Goal: Find specific fact

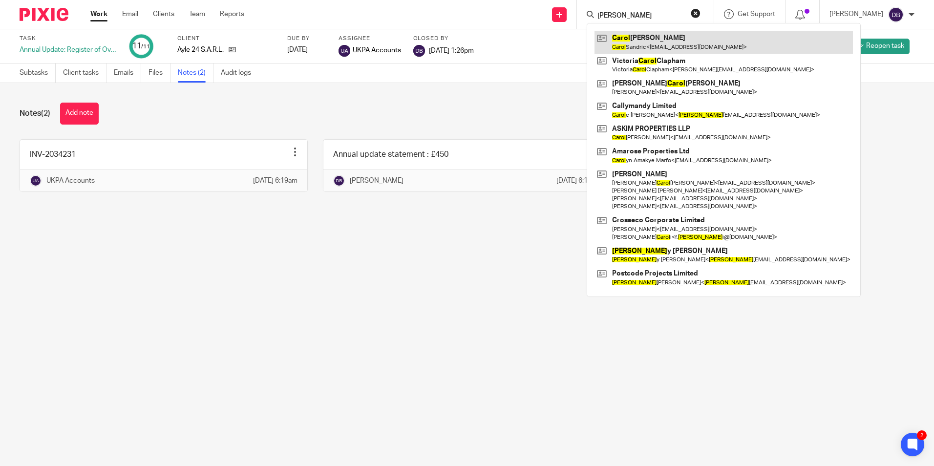
type input "[PERSON_NAME]"
click at [641, 35] on link at bounding box center [724, 42] width 259 height 22
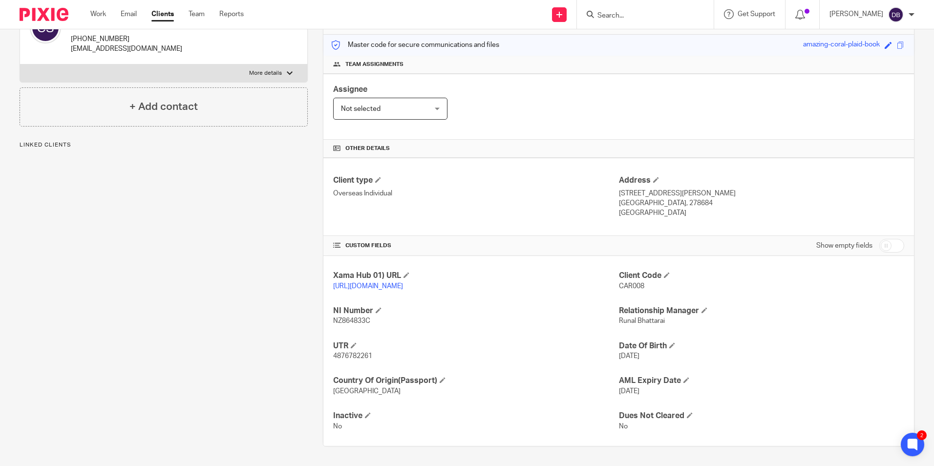
scroll to position [130, 0]
click at [339, 354] on span "4876782261" at bounding box center [352, 356] width 39 height 7
click at [534, 343] on h4 "UTR" at bounding box center [475, 346] width 285 height 10
click at [346, 353] on span "4876782261" at bounding box center [352, 356] width 39 height 7
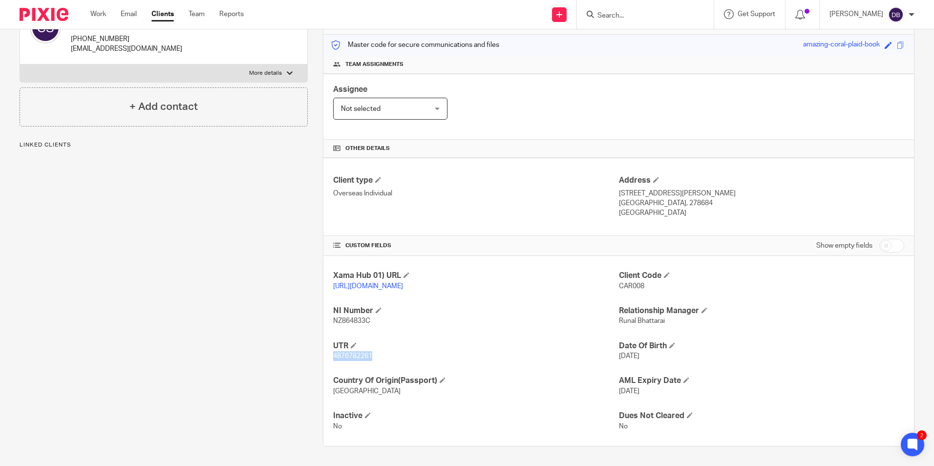
click at [346, 353] on span "4876782261" at bounding box center [352, 356] width 39 height 7
drag, startPoint x: 346, startPoint y: 353, endPoint x: 483, endPoint y: 361, distance: 137.6
click at [483, 361] on p "4876782261" at bounding box center [475, 356] width 285 height 10
click at [365, 354] on p "4876782261" at bounding box center [475, 356] width 285 height 10
click at [365, 354] on span "4876782261" at bounding box center [352, 356] width 39 height 7
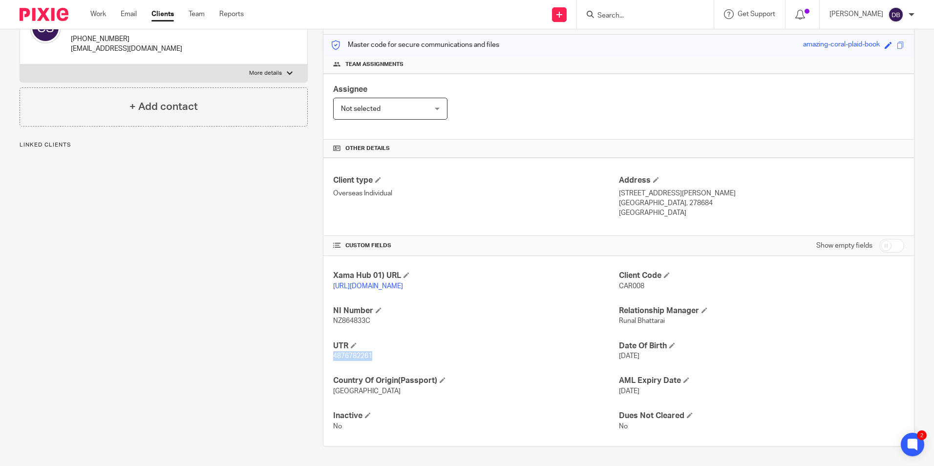
click at [365, 354] on span "4876782261" at bounding box center [352, 356] width 39 height 7
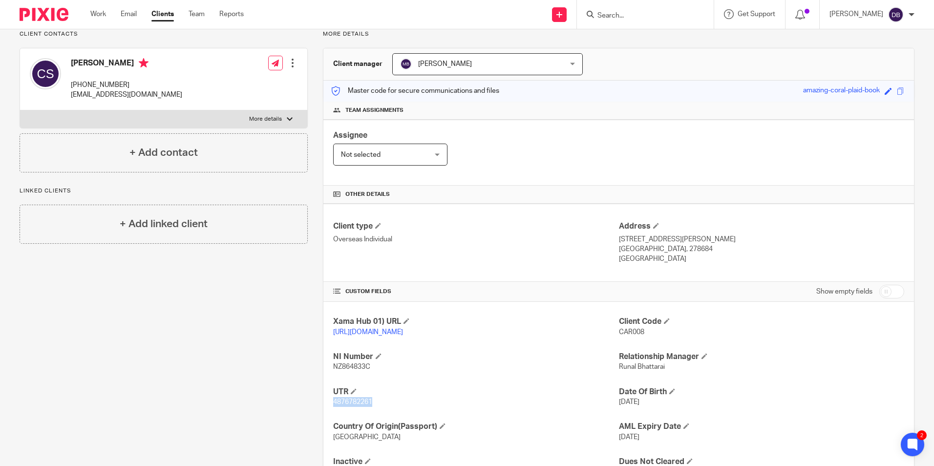
scroll to position [0, 0]
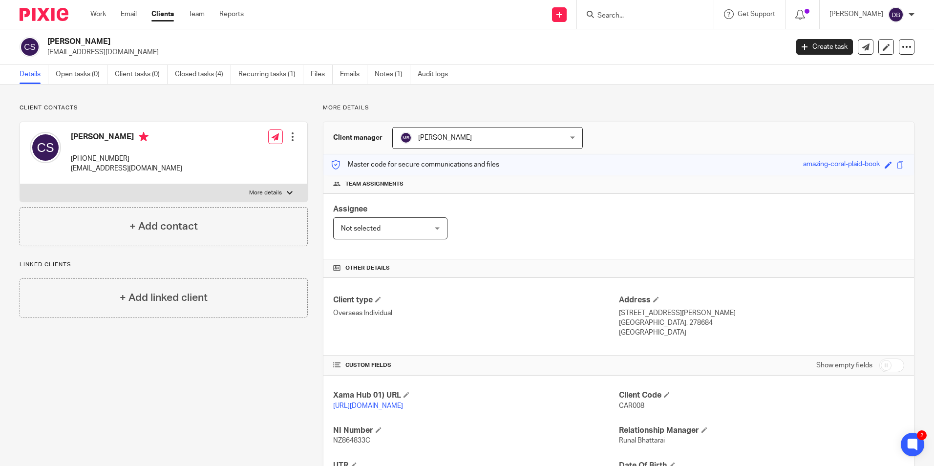
click at [605, 13] on input "Search" at bounding box center [641, 16] width 88 height 9
type input "use of office"
click at [797, 94] on div "Client contacts [PERSON_NAME] [PHONE_NUMBER] [EMAIL_ADDRESS][DOMAIN_NAME] Edit …" at bounding box center [467, 335] width 934 height 501
click at [104, 13] on link "Work" at bounding box center [98, 14] width 16 height 10
